Goal: Find contact information: Find contact information

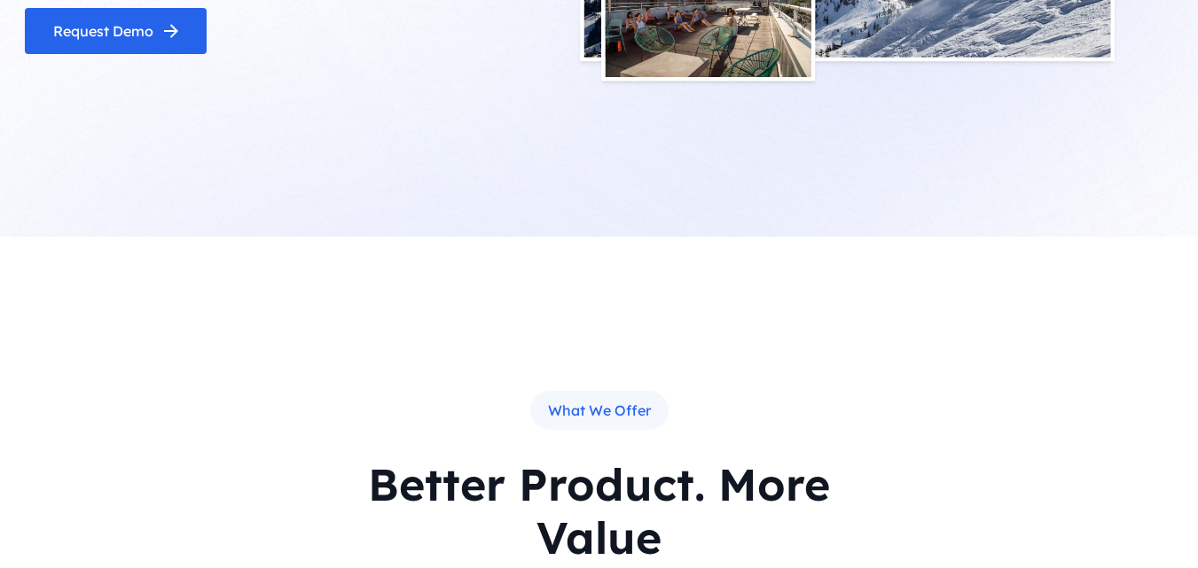
scroll to position [4823, 0]
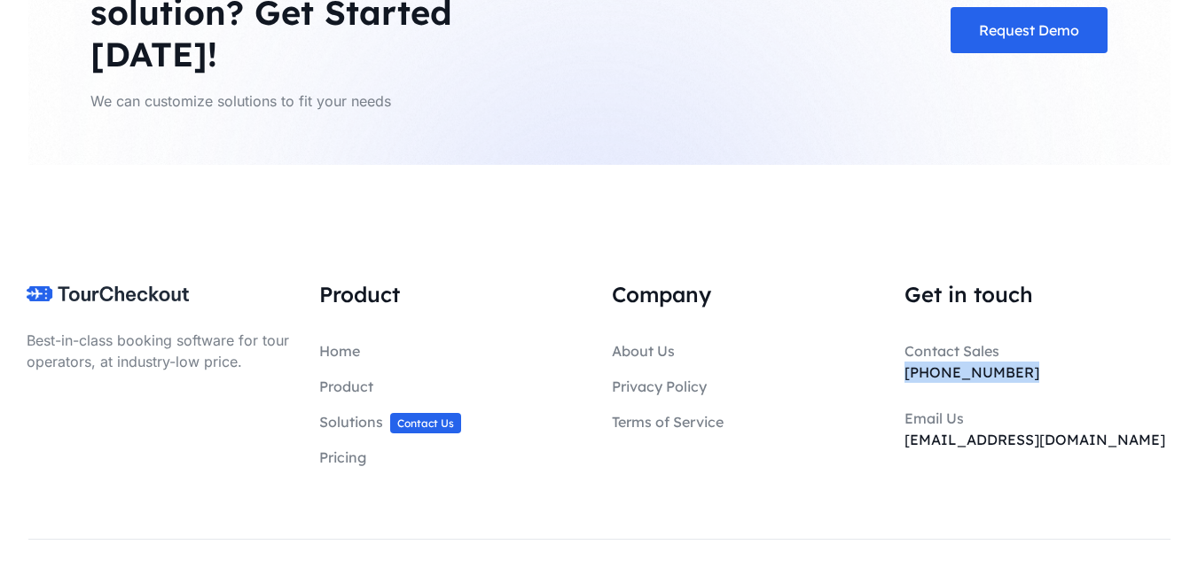
drag, startPoint x: 899, startPoint y: 335, endPoint x: 1024, endPoint y: 318, distance: 126.2
click at [1024, 318] on div "Get in touch Contact Sales [PHONE_NUMBER] Email Us [EMAIL_ADDRESS][DOMAIN_NAME]" at bounding box center [1038, 409] width 293 height 259
drag, startPoint x: 1027, startPoint y: 325, endPoint x: 894, endPoint y: 325, distance: 133.0
click at [894, 325] on div "Get in touch Contact Sales [PHONE_NUMBER] Email Us [EMAIL_ADDRESS][DOMAIN_NAME]" at bounding box center [1038, 409] width 293 height 259
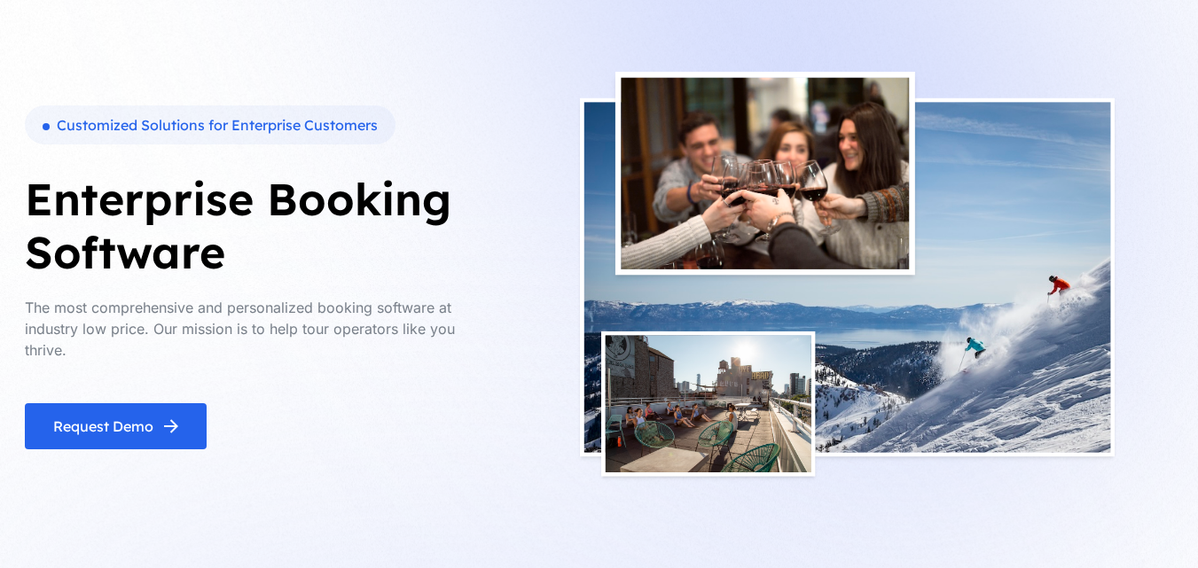
scroll to position [0, 0]
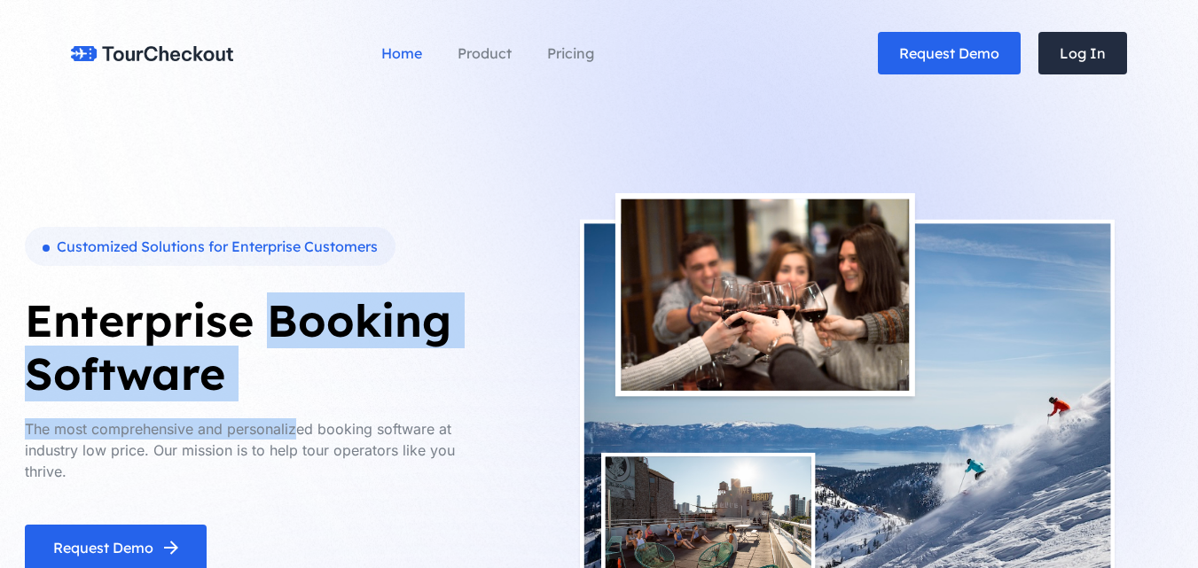
drag, startPoint x: 268, startPoint y: 323, endPoint x: 295, endPoint y: 401, distance: 82.7
click at [295, 401] on div "Customized Solutions for Enterprise Customers Enterprise Booking Software The m…" at bounding box center [260, 399] width 470 height 344
copy div "Booking Software The most comprehensive and personaliz"
click at [286, 390] on h1 "Enterprise Booking Software" at bounding box center [260, 347] width 470 height 106
click at [272, 366] on h1 "Enterprise Booking Software" at bounding box center [260, 347] width 470 height 106
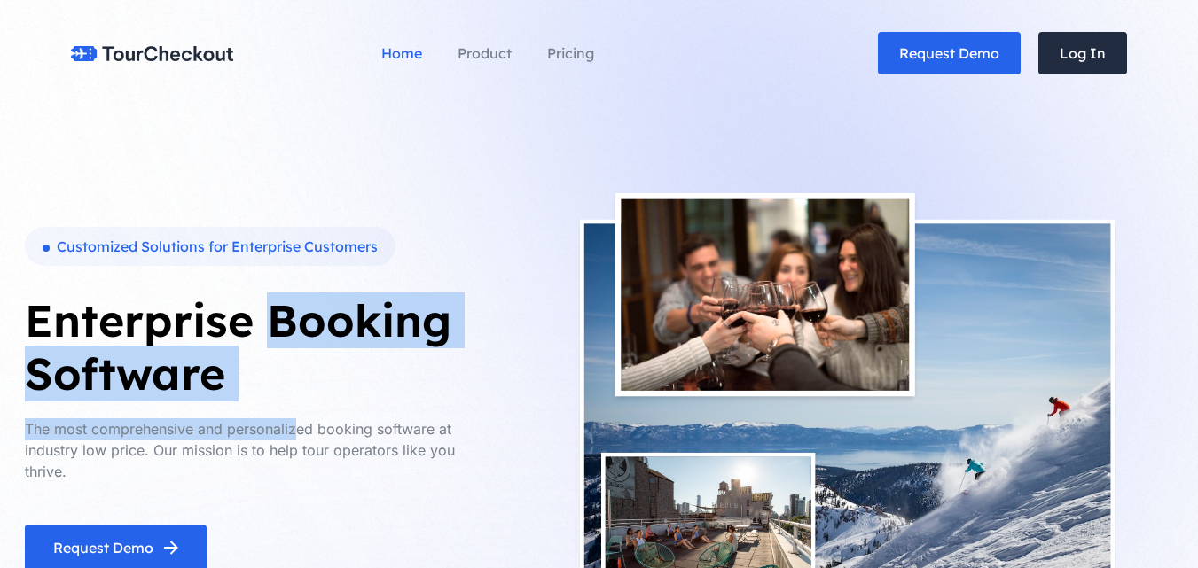
click at [272, 366] on h1 "Enterprise Booking Software" at bounding box center [260, 347] width 470 height 106
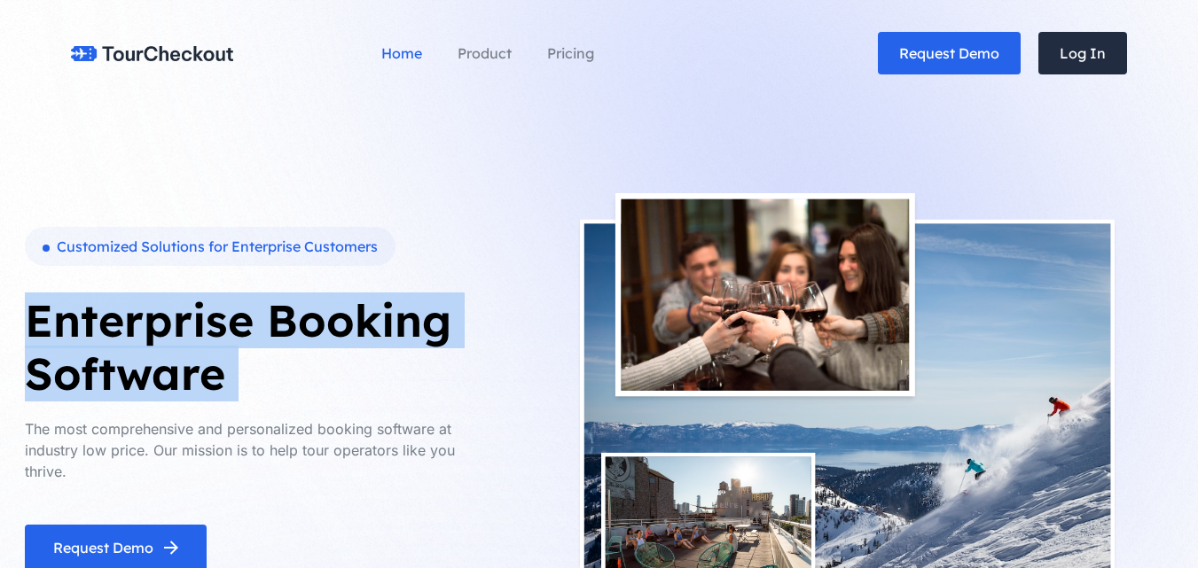
click at [272, 366] on h1 "Enterprise Booking Software" at bounding box center [260, 347] width 470 height 106
drag, startPoint x: 305, startPoint y: 390, endPoint x: 324, endPoint y: 397, distance: 19.9
click at [306, 390] on h1 "Enterprise Booking Software" at bounding box center [260, 347] width 470 height 106
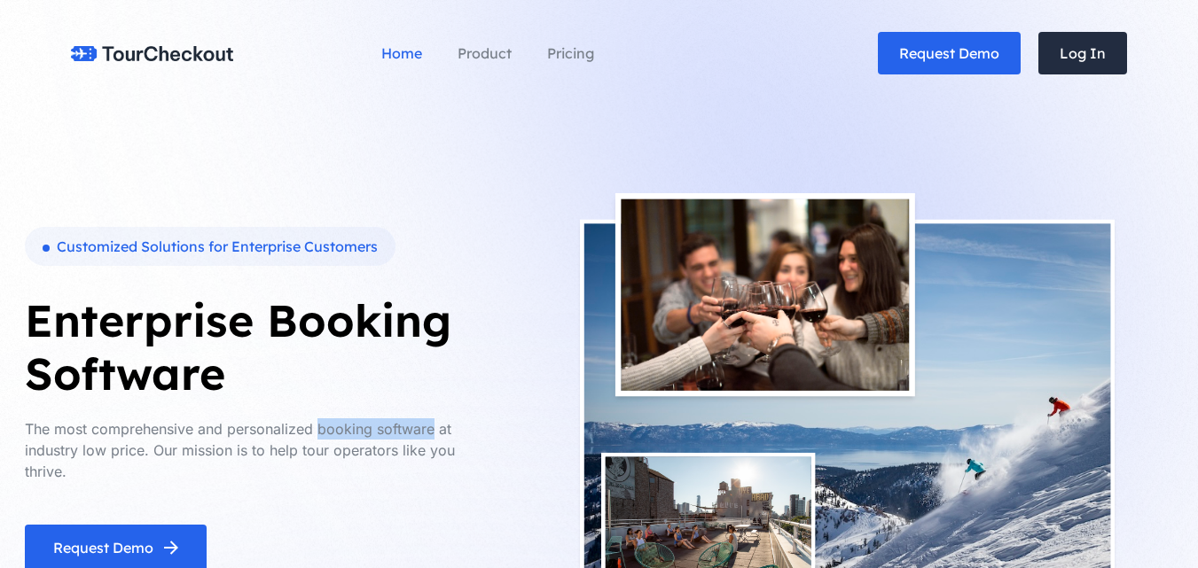
drag, startPoint x: 320, startPoint y: 431, endPoint x: 434, endPoint y: 432, distance: 113.5
click at [434, 432] on p "The most comprehensive and personalized booking software at industry low price.…" at bounding box center [260, 451] width 470 height 64
click at [388, 378] on h1 "Enterprise Booking Software" at bounding box center [260, 347] width 470 height 106
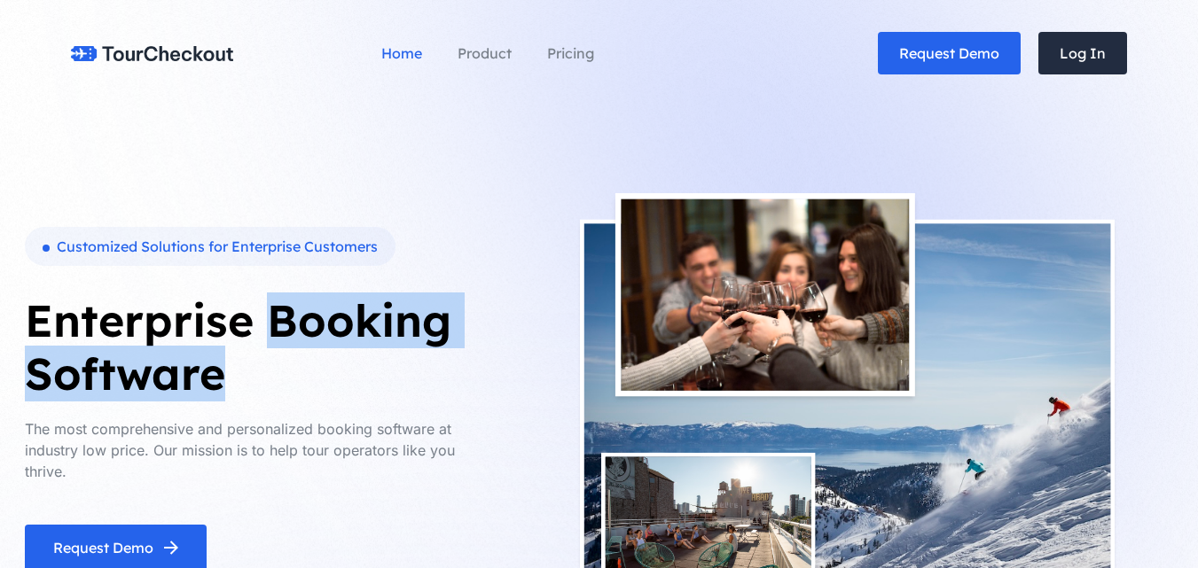
drag, startPoint x: 271, startPoint y: 325, endPoint x: 279, endPoint y: 369, distance: 44.2
click at [279, 369] on h1 "Enterprise Booking Software" at bounding box center [260, 347] width 470 height 106
copy h1 "Booking Software"
click at [489, 163] on div "Customized Solutions for Enterprise Customers Enterprise Booking Software The m…" at bounding box center [599, 399] width 1171 height 497
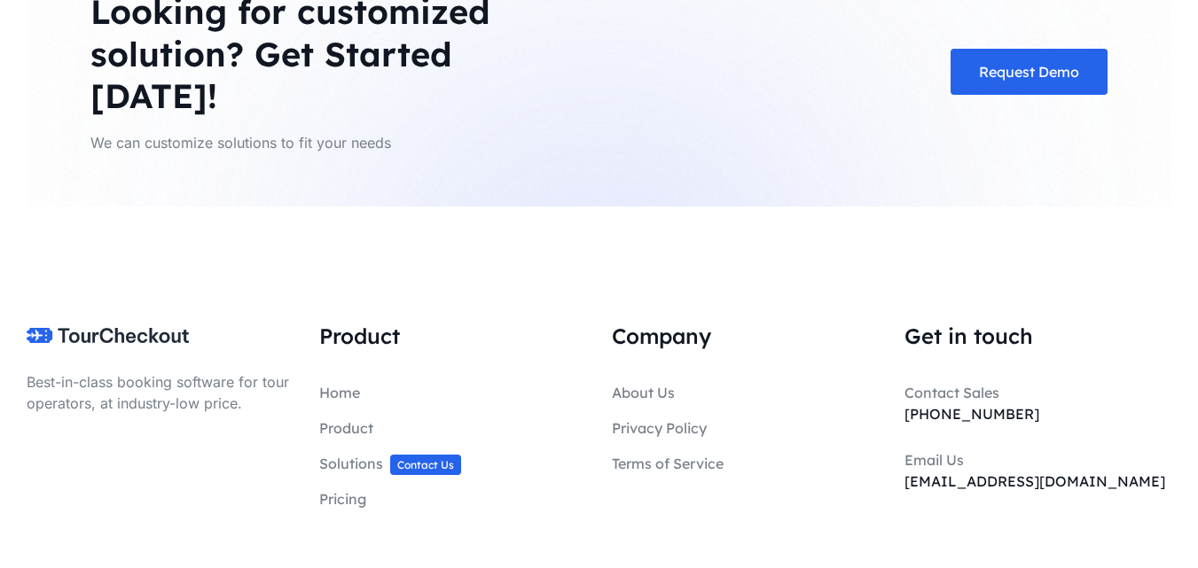
scroll to position [4823, 0]
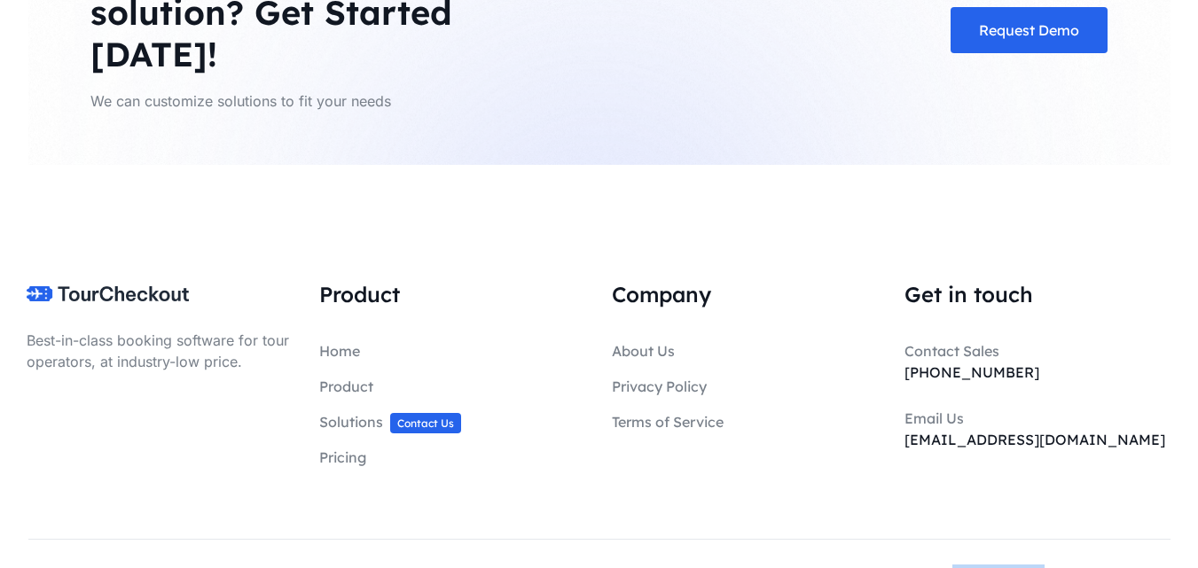
copy p "TourCheckout"
drag, startPoint x: 945, startPoint y: 527, endPoint x: 947, endPoint y: 429, distance: 97.6
click at [1030, 565] on p "© 2025 TourCheckout. All rights reserved" at bounding box center [990, 575] width 362 height 21
click at [529, 185] on footer "Best-in-class booking software for tour operators, at industry-low price. Produ…" at bounding box center [599, 388] width 1198 height 446
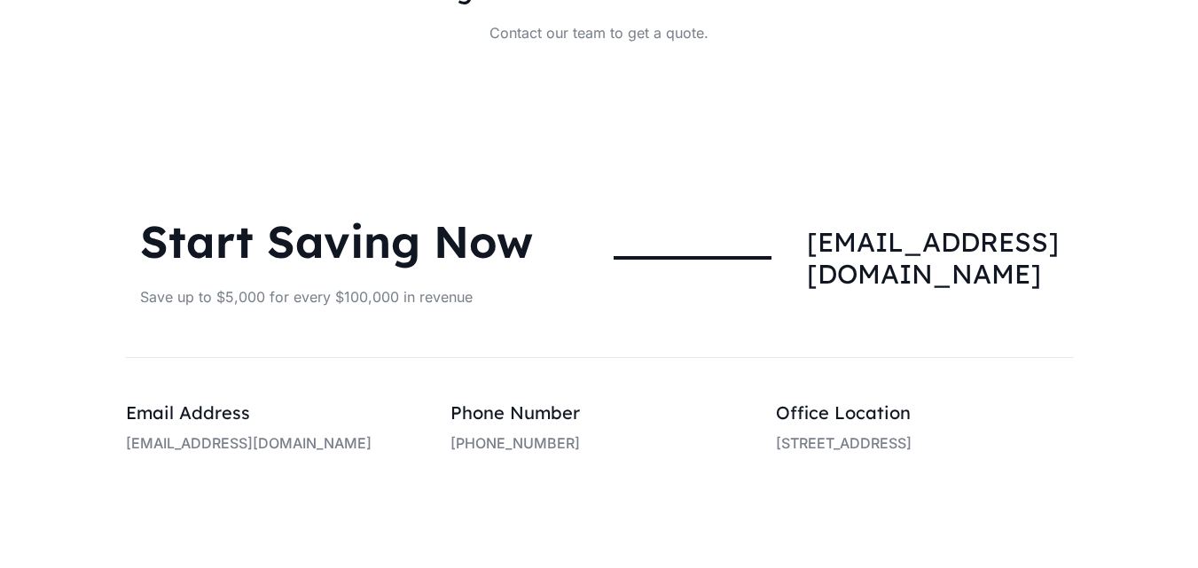
scroll to position [4202, 0]
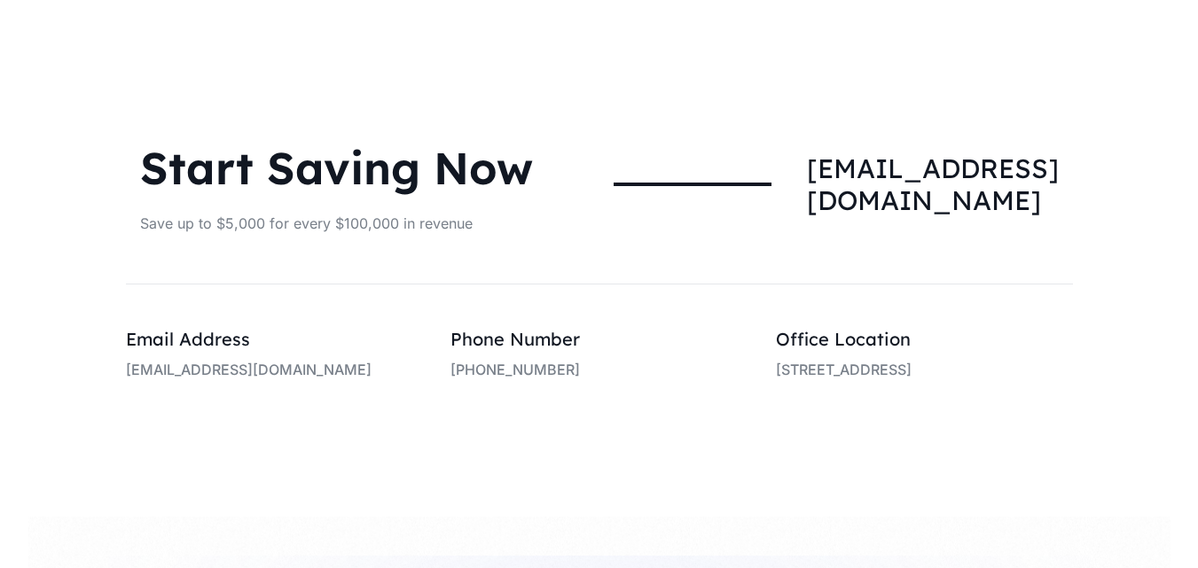
copy p "[STREET_ADDRESS]"
drag, startPoint x: 1010, startPoint y: 376, endPoint x: 1040, endPoint y: 376, distance: 30.1
click at [1040, 376] on div "Office Location [STREET_ADDRESS]" at bounding box center [924, 364] width 325 height 74
